Goal: Task Accomplishment & Management: Manage account settings

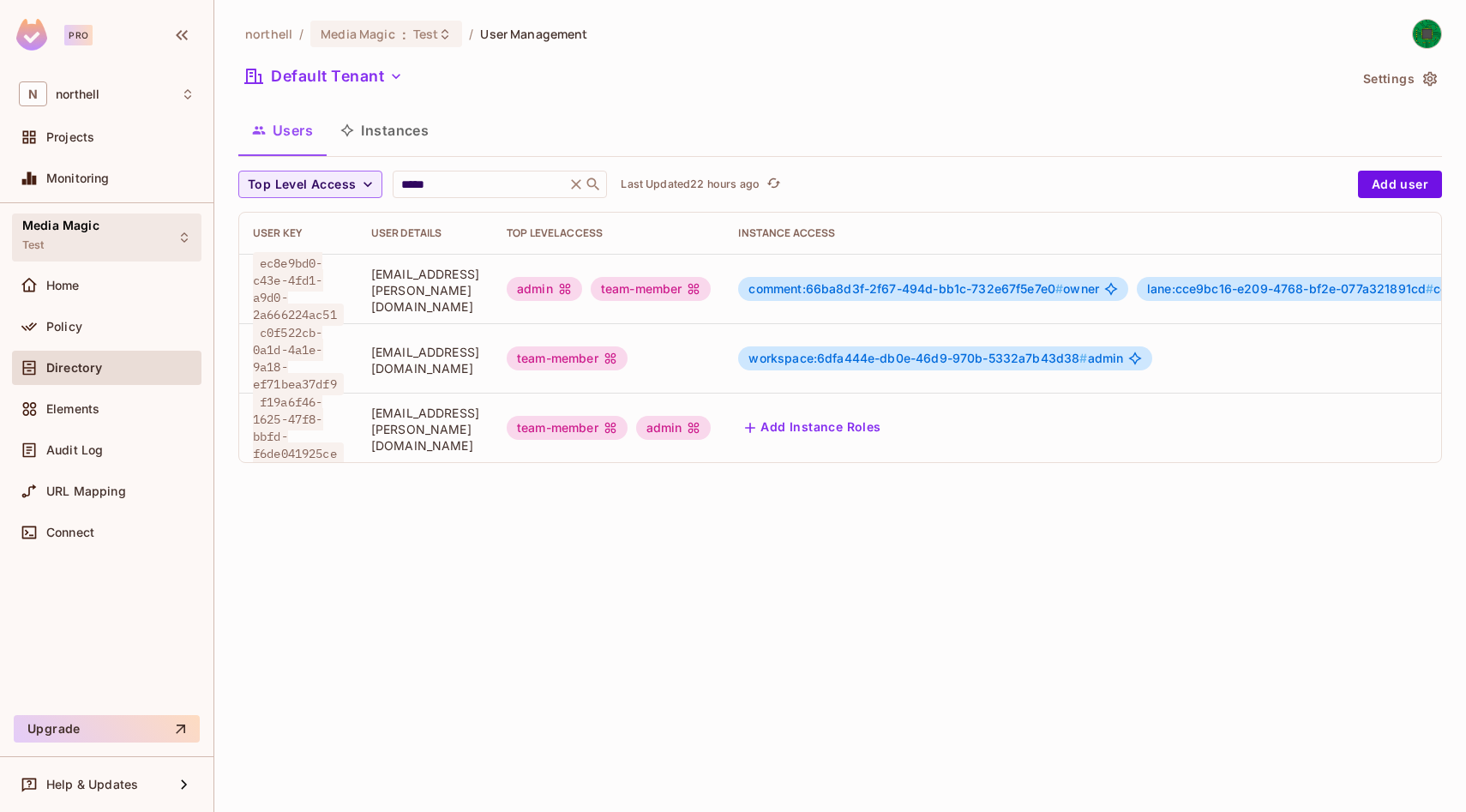
click at [102, 251] on div "Media Magic Test" at bounding box center [106, 237] width 190 height 47
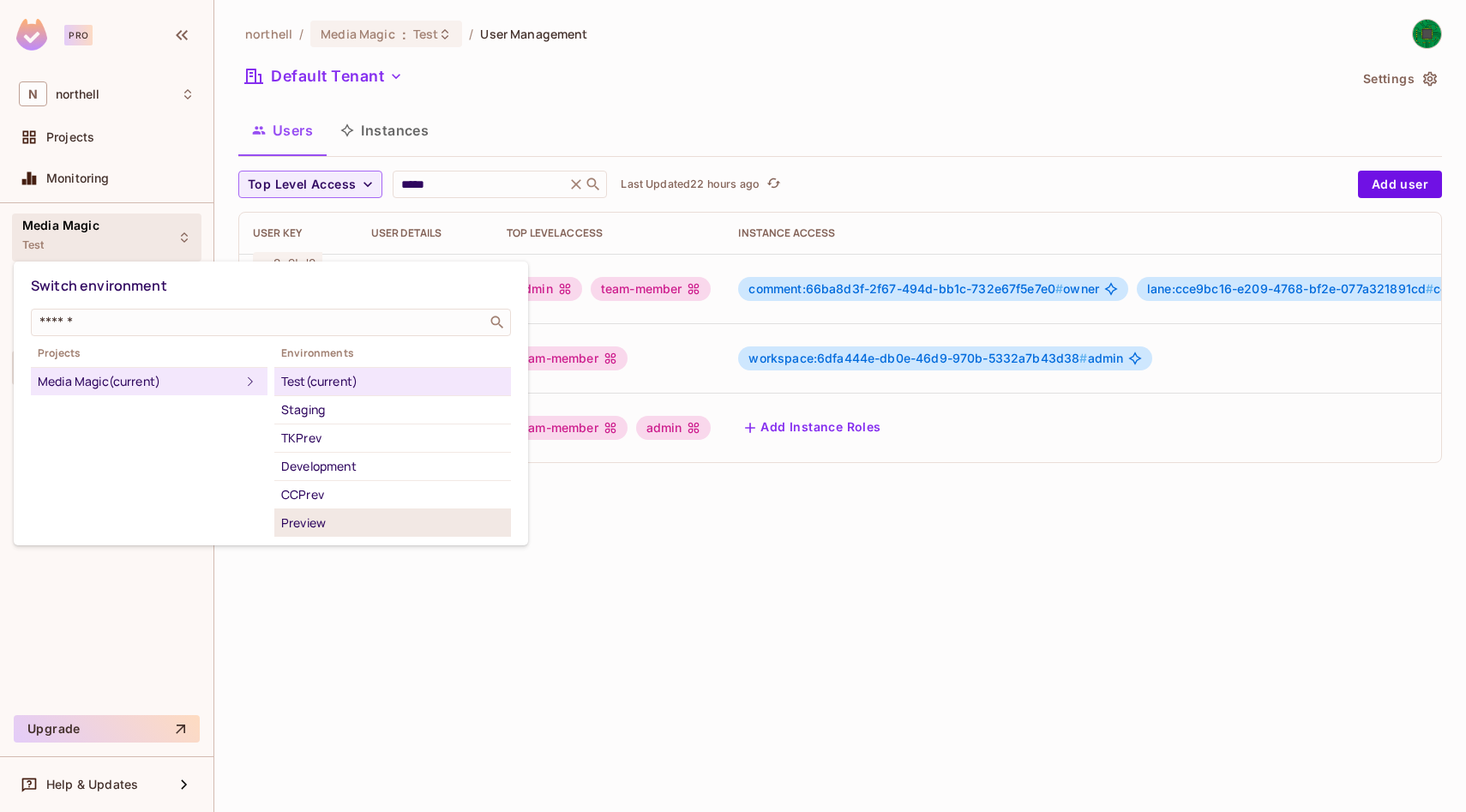
click at [344, 518] on div "Preview" at bounding box center [393, 523] width 223 height 21
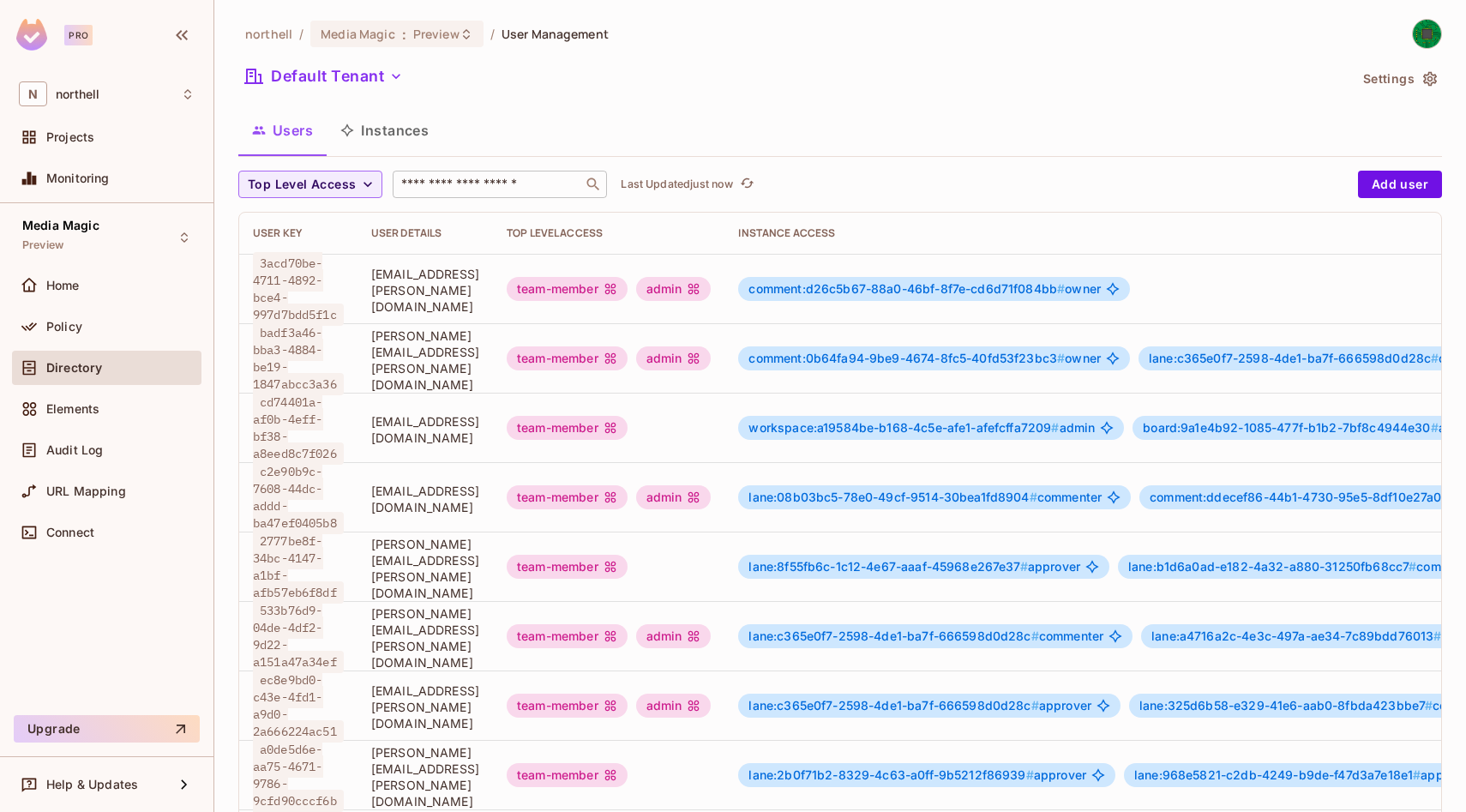
click at [463, 178] on input "text" at bounding box center [487, 184] width 180 height 17
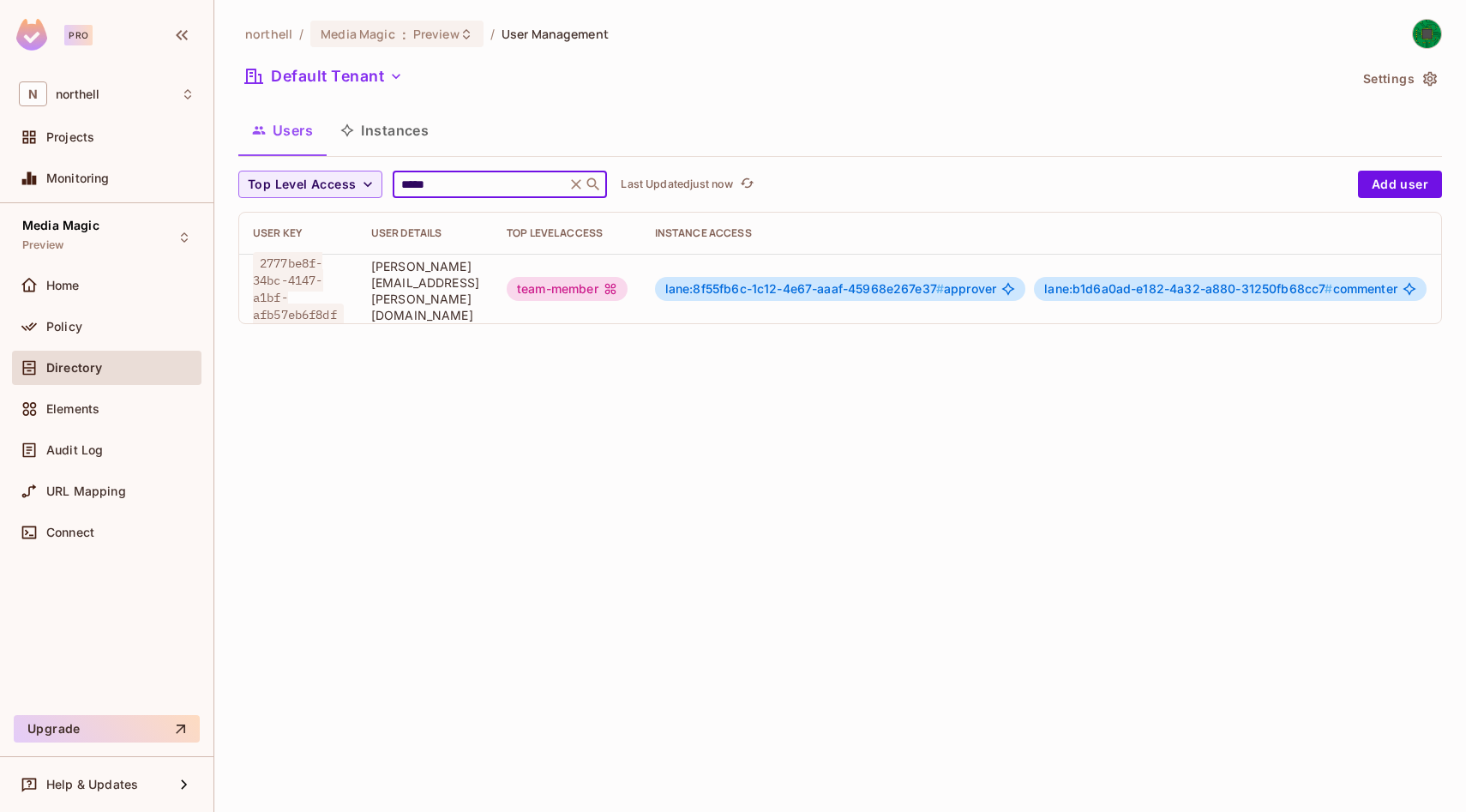
type input "*****"
click at [457, 292] on span "[PERSON_NAME][EMAIL_ADDRESS][PERSON_NAME][DOMAIN_NAME]" at bounding box center [425, 290] width 108 height 65
click at [478, 292] on span "[PERSON_NAME][EMAIL_ADDRESS][PERSON_NAME][DOMAIN_NAME]" at bounding box center [425, 290] width 108 height 65
click at [577, 291] on div "team-member" at bounding box center [566, 289] width 121 height 24
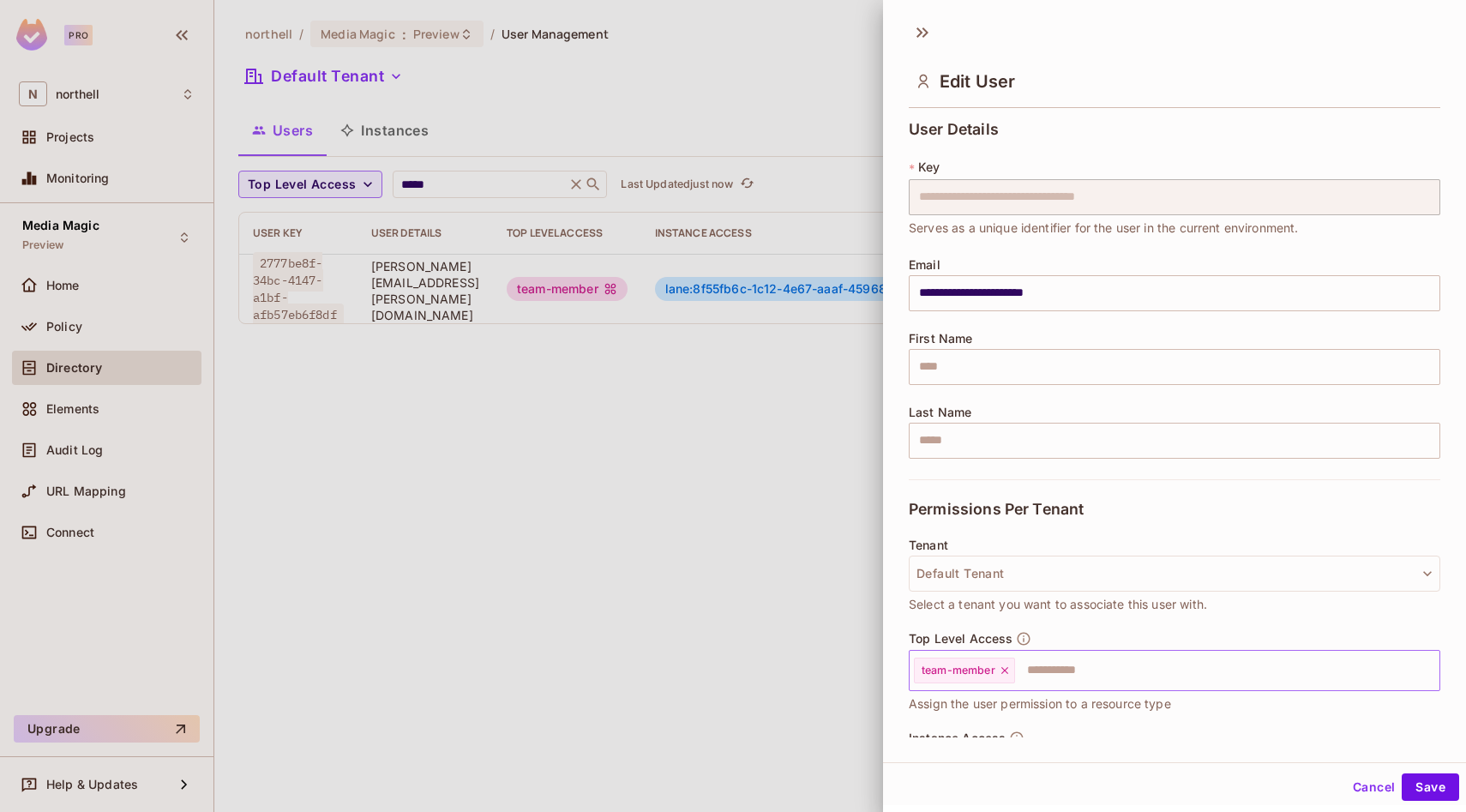
click at [1073, 670] on input "text" at bounding box center [1212, 670] width 390 height 34
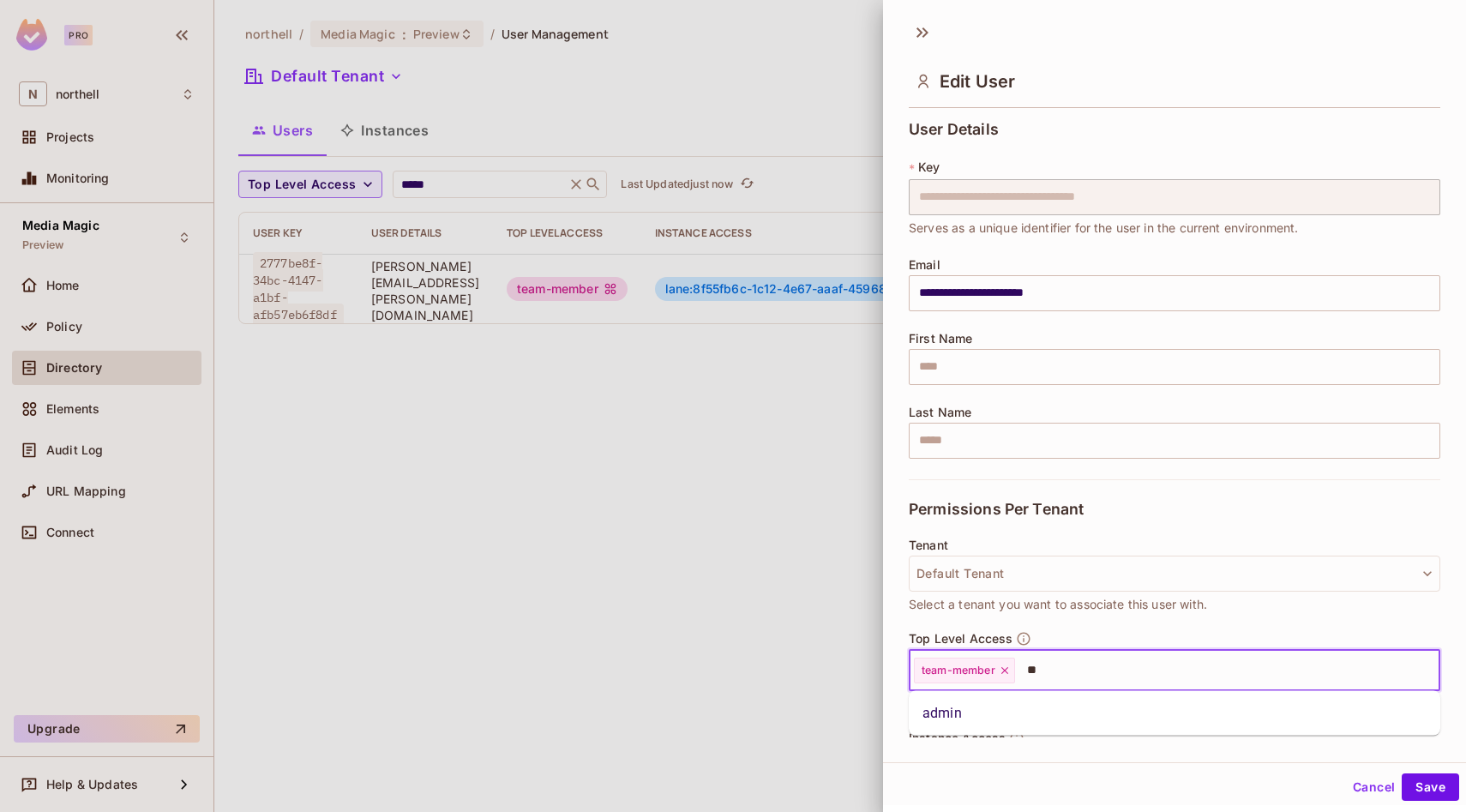
type input "***"
click at [981, 712] on li "admin" at bounding box center [1175, 713] width 532 height 31
click at [1434, 793] on button "Save" at bounding box center [1431, 787] width 57 height 27
